Goal: Information Seeking & Learning: Learn about a topic

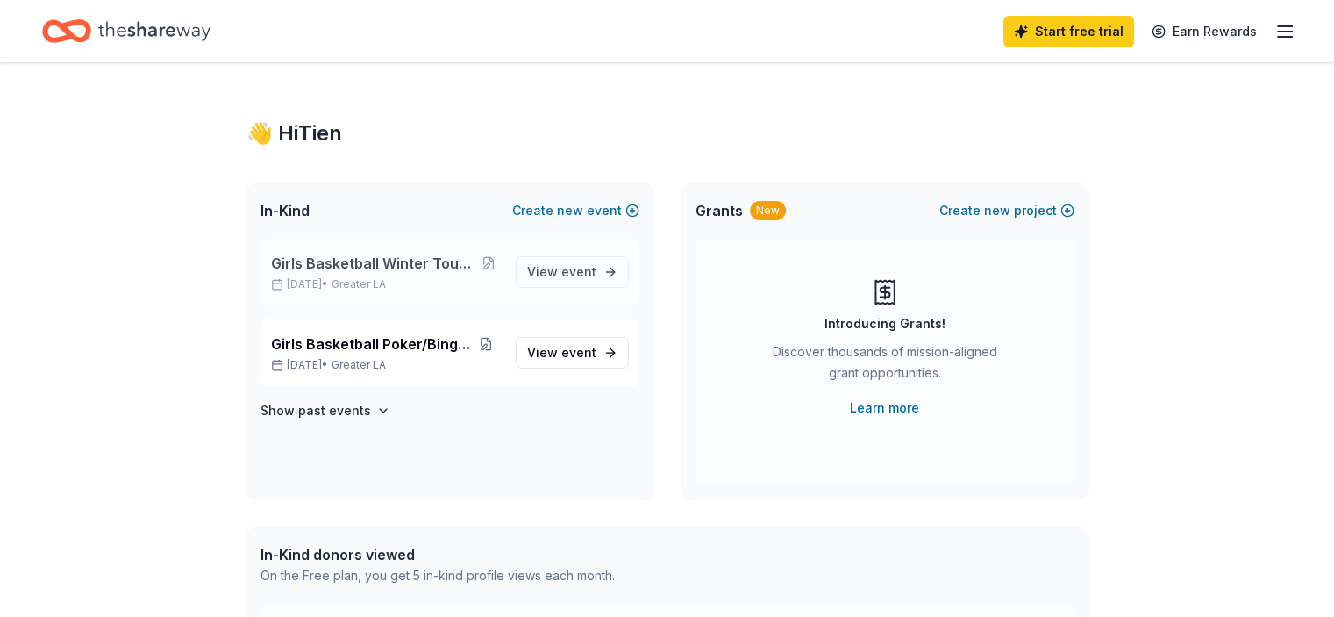
click at [362, 239] on div "Girls Basketball Winter Tournament Trip [DATE] • Greater LA View event" at bounding box center [450, 272] width 379 height 67
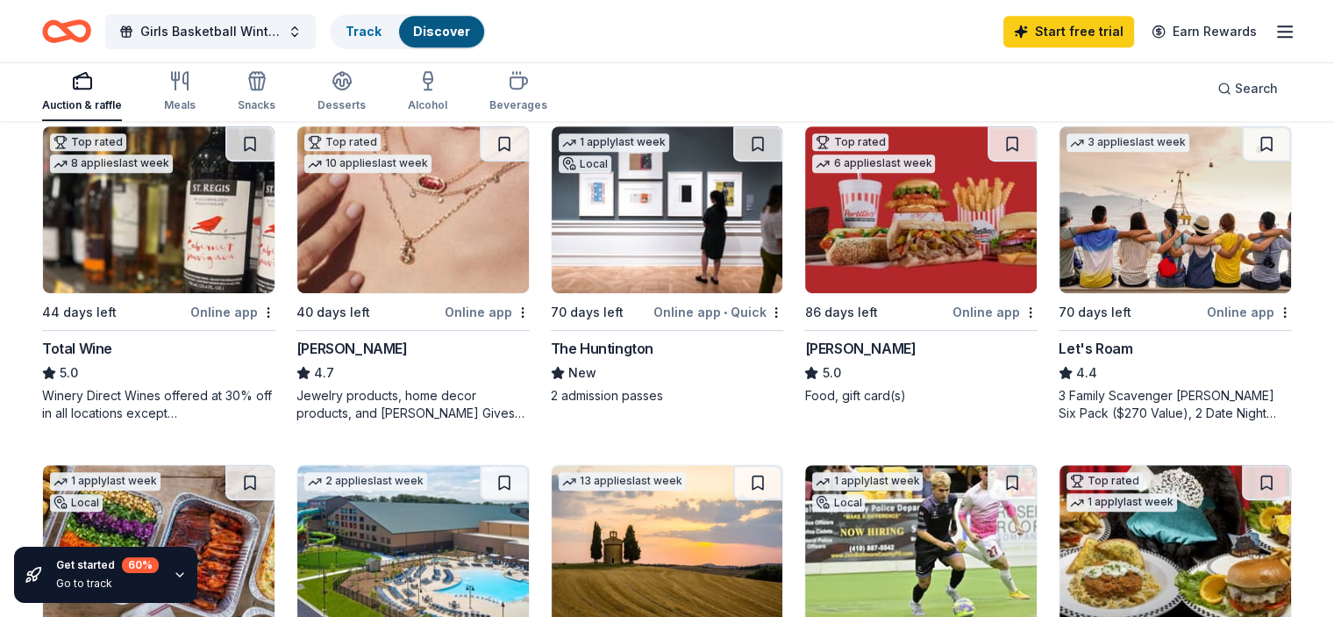
scroll to position [877, 0]
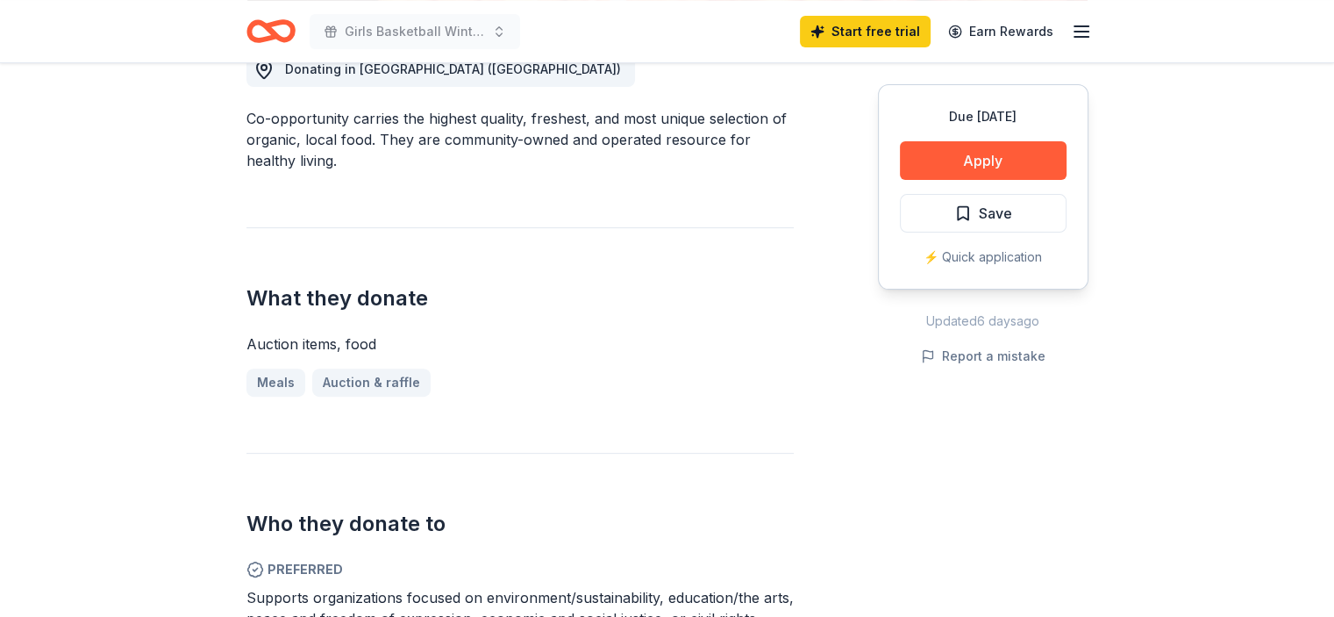
scroll to position [526, 0]
